Goal: Task Accomplishment & Management: Use online tool/utility

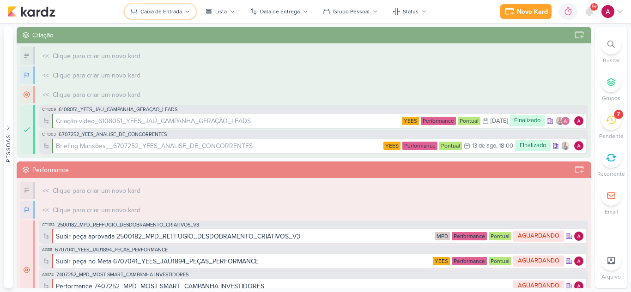
click at [167, 13] on div "Caixa de Entrada" at bounding box center [161, 11] width 42 height 8
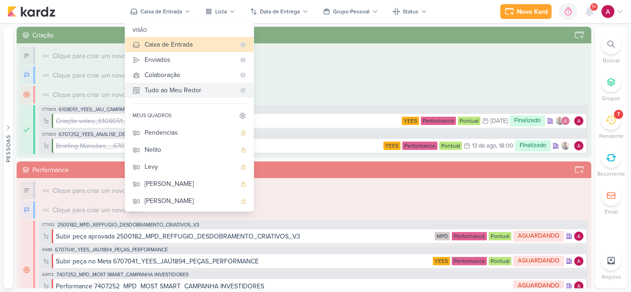
click at [176, 89] on div "Tudo ao Meu Redor" at bounding box center [190, 90] width 91 height 10
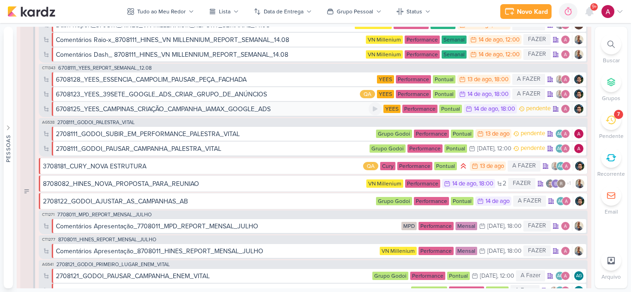
scroll to position [647, 0]
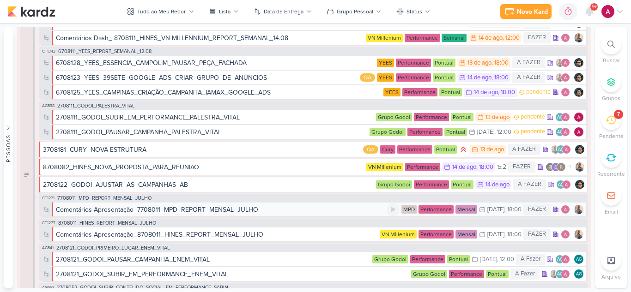
click at [193, 210] on div "Comentários Apresentação_7708011_MPD_REPORT_MENSAL_JULHO" at bounding box center [157, 210] width 202 height 10
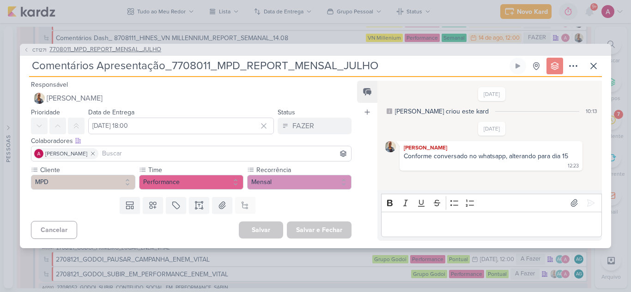
click at [110, 49] on span "7708011_MPD_REPORT_MENSAL_JULHO" at bounding box center [105, 49] width 112 height 9
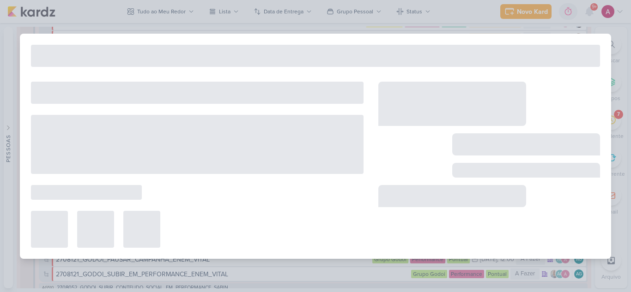
type input "7708011_MPD_REPORT_MENSAL_JULHO"
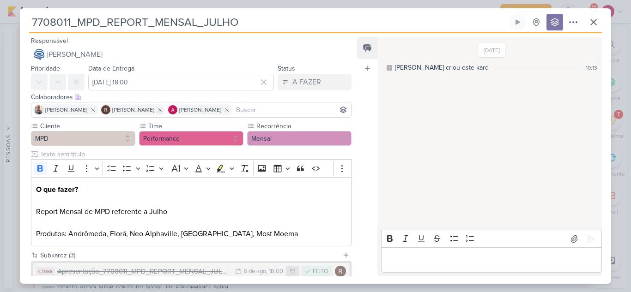
scroll to position [91, 0]
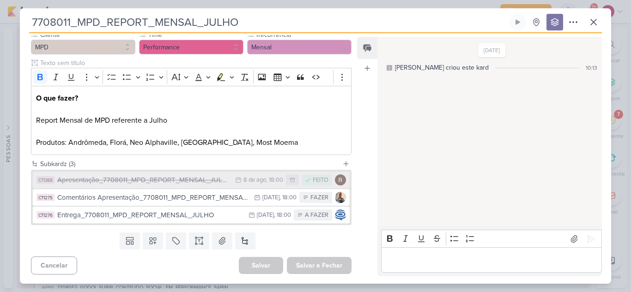
click at [180, 181] on div "Apresentação_7708011_MPD_REPORT_MENSAL_JULHO" at bounding box center [143, 180] width 173 height 11
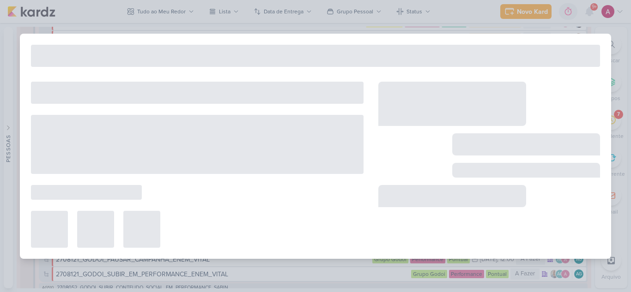
type input "Apresentação_7708011_MPD_REPORT_MENSAL_JULHO"
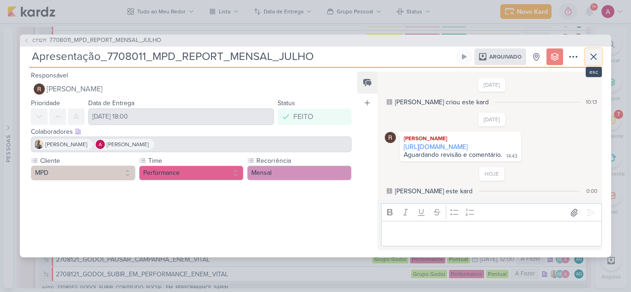
click at [597, 51] on icon at bounding box center [593, 56] width 11 height 11
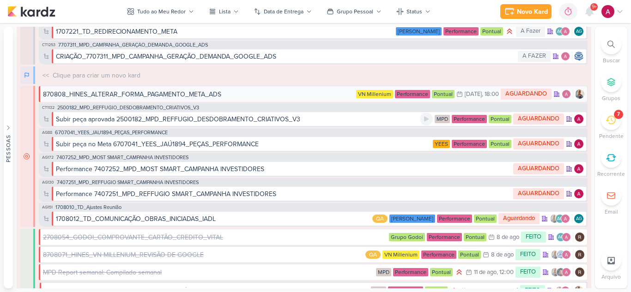
scroll to position [1016, 0]
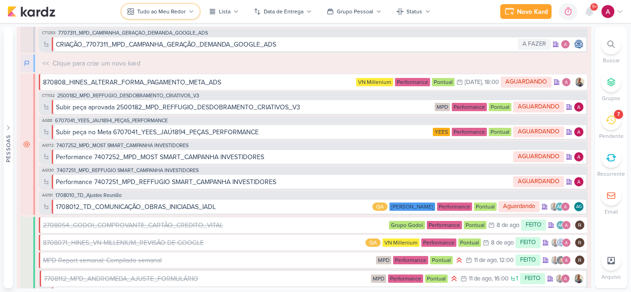
click at [162, 14] on div "Tudo ao Meu Redor" at bounding box center [161, 11] width 48 height 8
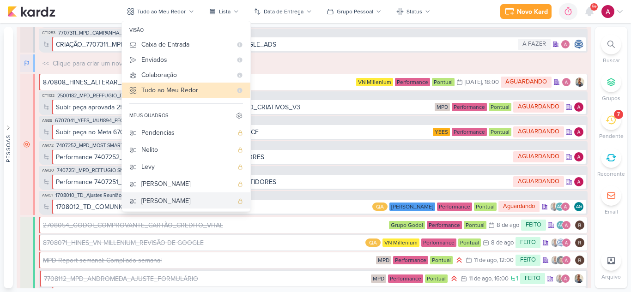
click at [167, 203] on div "[PERSON_NAME]" at bounding box center [186, 201] width 91 height 10
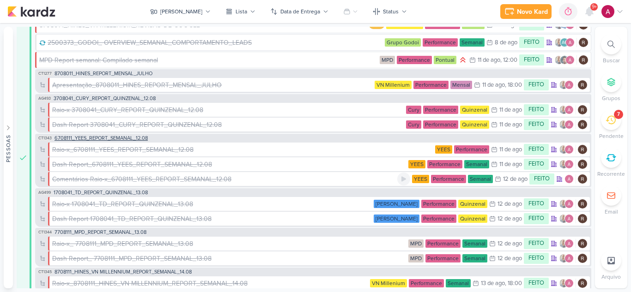
scroll to position [124, 0]
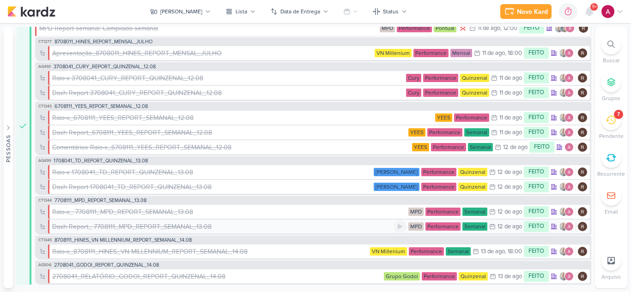
click at [139, 228] on div "Dash Report_ 7708111_MPD_REPORT_SEMANAL_13.08" at bounding box center [131, 227] width 159 height 10
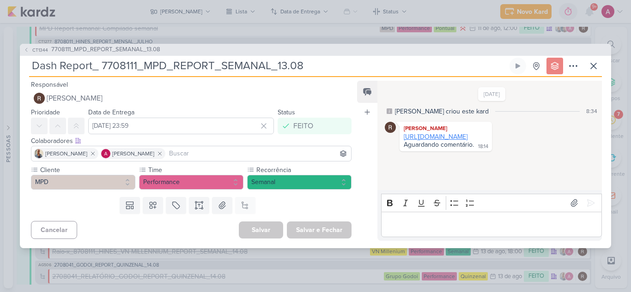
click at [467, 141] on link "[URL][DOMAIN_NAME]" at bounding box center [436, 137] width 64 height 8
click at [445, 135] on link "[URL][DOMAIN_NAME]" at bounding box center [436, 137] width 64 height 8
click at [40, 49] on span "CT1344" at bounding box center [40, 50] width 18 height 7
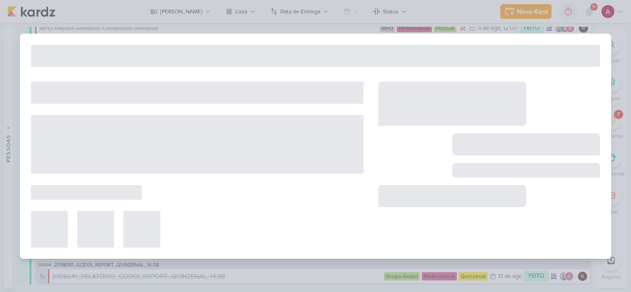
type input "7708111_MPD_REPORT_SEMANAL_13.08"
type input "[DATE] 14:00"
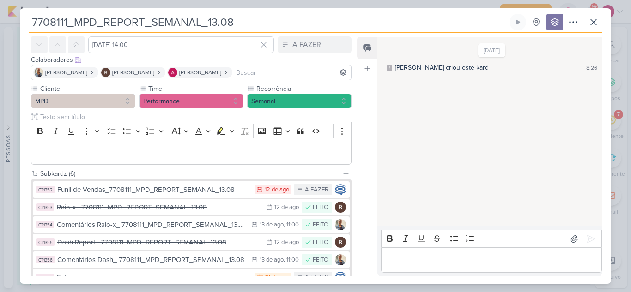
scroll to position [46, 0]
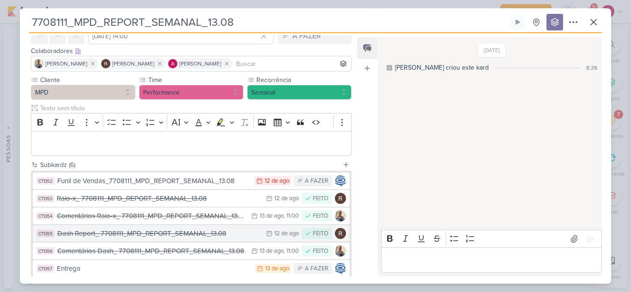
click at [124, 235] on div "Dash Report_ 7708111_MPD_REPORT_SEMANAL_13.08" at bounding box center [159, 234] width 204 height 11
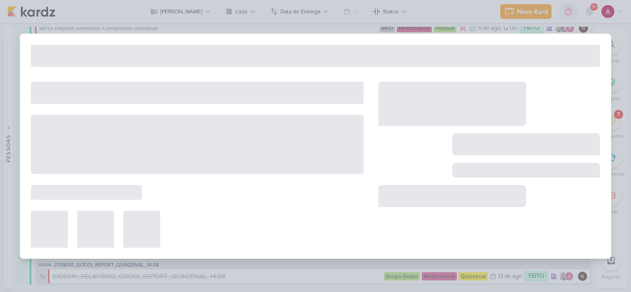
type input "Dash Report_ 7708111_MPD_REPORT_SEMANAL_13.08"
type input "[DATE] 23:59"
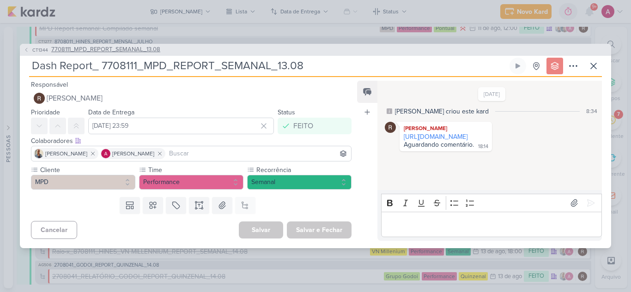
click at [31, 52] on span "CT1344" at bounding box center [40, 50] width 18 height 7
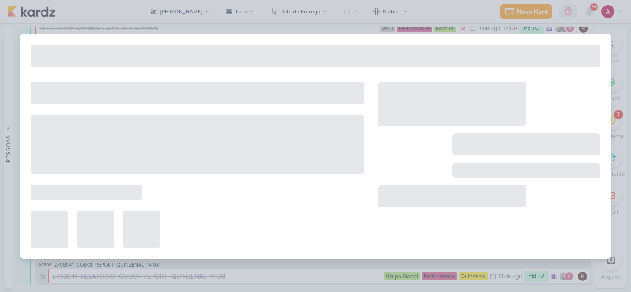
type input "7708111_MPD_REPORT_SEMANAL_13.08"
type input "[DATE] 14:00"
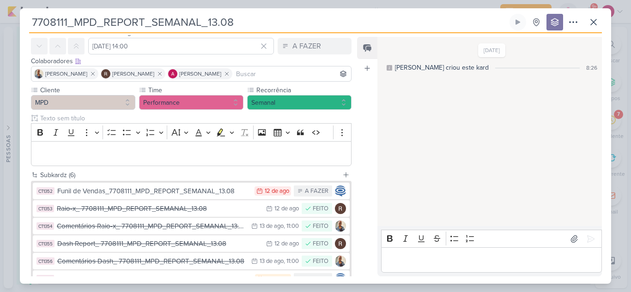
scroll to position [92, 0]
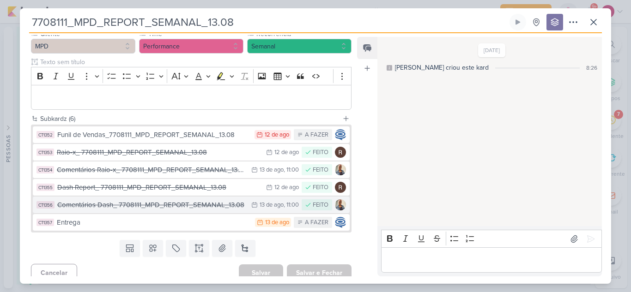
click at [99, 207] on div "Comentários Dash_ 7708111_MPD_REPORT_SEMANAL_13.08" at bounding box center [151, 205] width 189 height 11
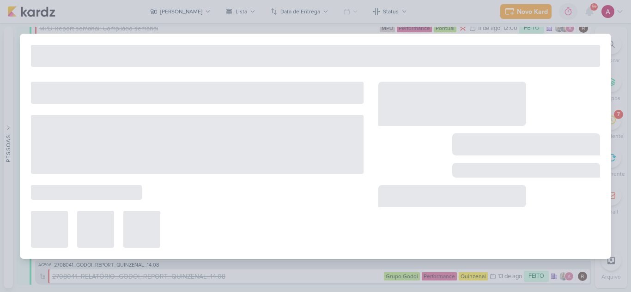
type input "Comentários Dash_ 7708111_MPD_REPORT_SEMANAL_13.08"
type input "[DATE] 11:00"
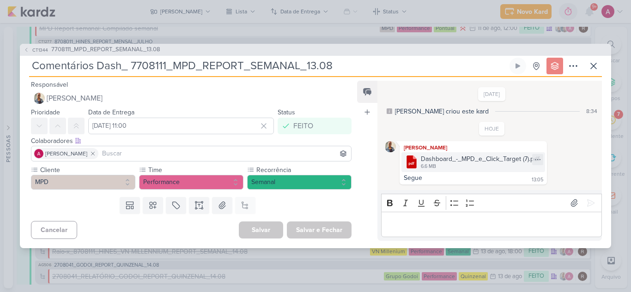
click at [469, 156] on div "Dashboard_-_MPD_e_Click_Target (7).pdf" at bounding box center [480, 159] width 119 height 10
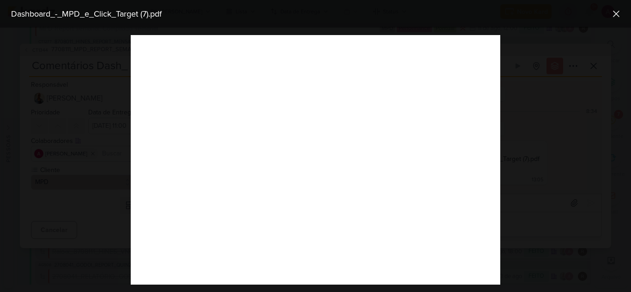
click at [548, 141] on div at bounding box center [315, 160] width 631 height 265
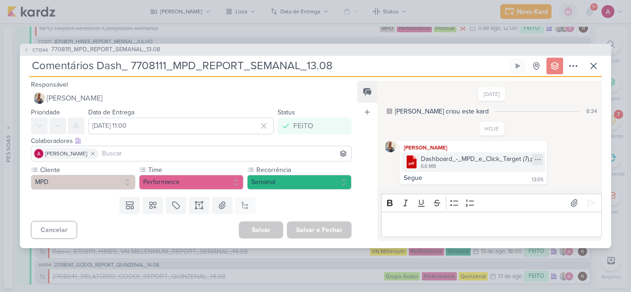
click at [537, 160] on icon at bounding box center [537, 159] width 7 height 7
click at [502, 190] on div "Baixar" at bounding box center [494, 191] width 18 height 10
